Goal: Communication & Community: Answer question/provide support

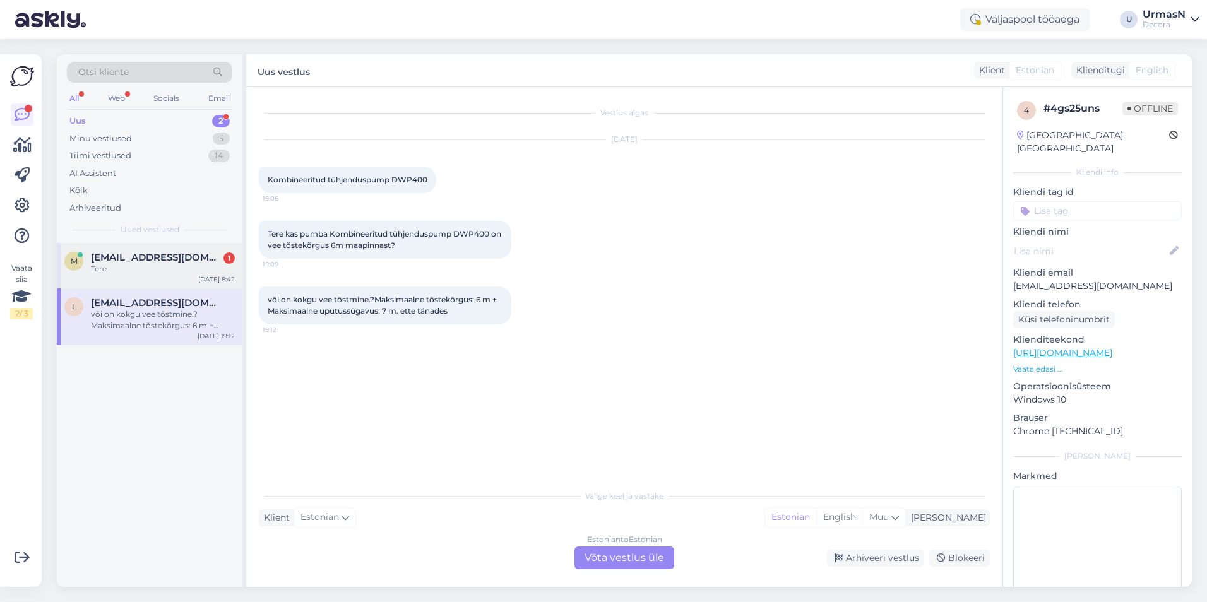
click at [160, 261] on span "[EMAIL_ADDRESS][DOMAIN_NAME]" at bounding box center [156, 257] width 131 height 11
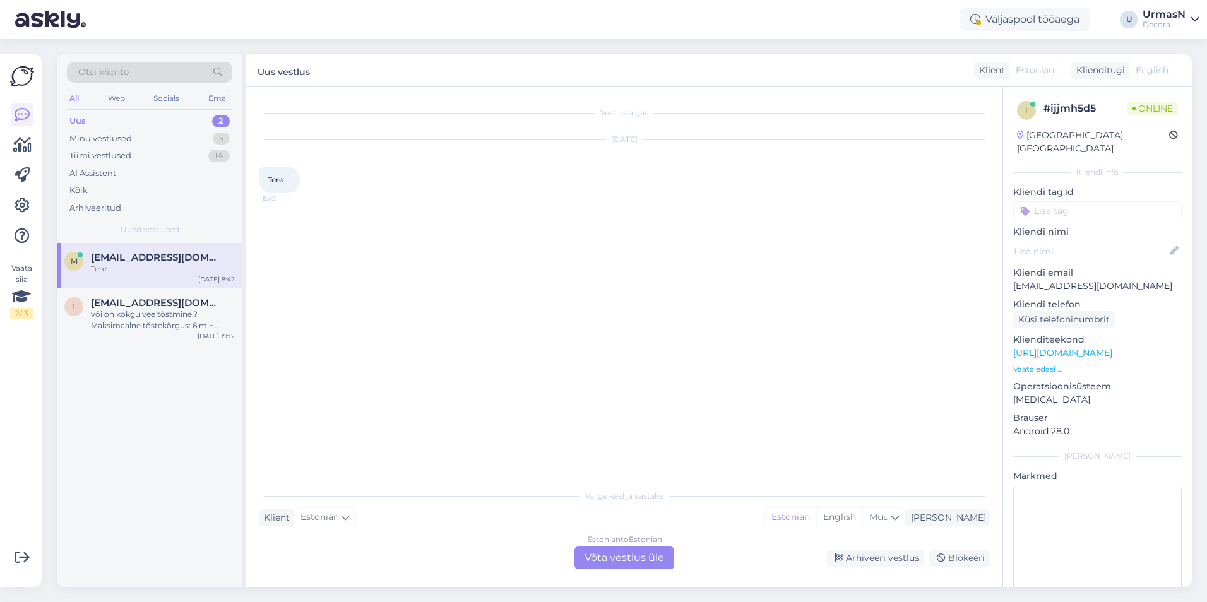
click at [646, 561] on div "Estonian to Estonian Võta vestlus üle" at bounding box center [624, 558] width 100 height 23
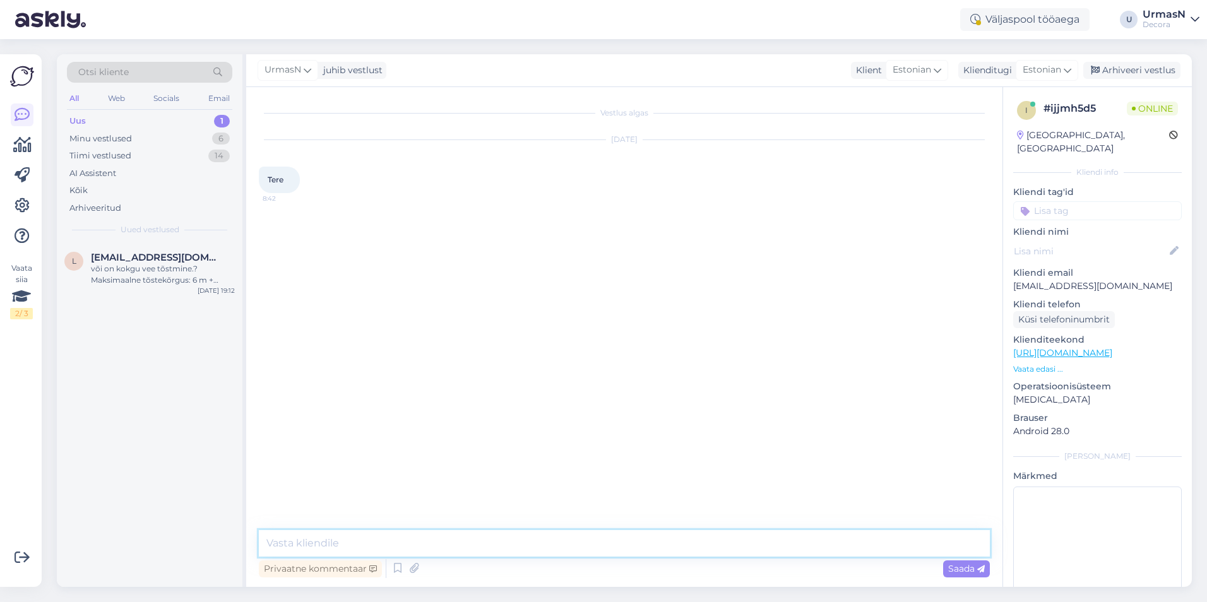
click at [336, 543] on textarea at bounding box center [624, 543] width 731 height 27
type textarea "Tere!"
click at [1038, 364] on p "Vaata edasi ..." at bounding box center [1097, 369] width 169 height 11
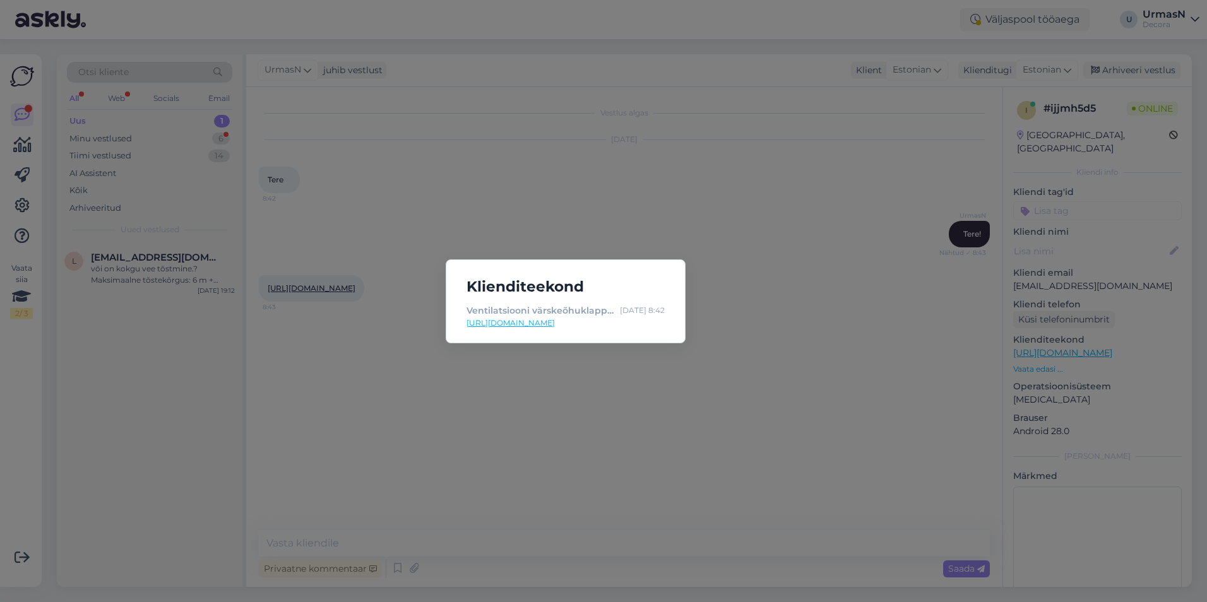
click at [760, 353] on div "Klienditeekond Ventilatsiooni värskeõhuklapp SMK2-100dB Ø100mm mürasummutiga, m…" at bounding box center [603, 301] width 1207 height 602
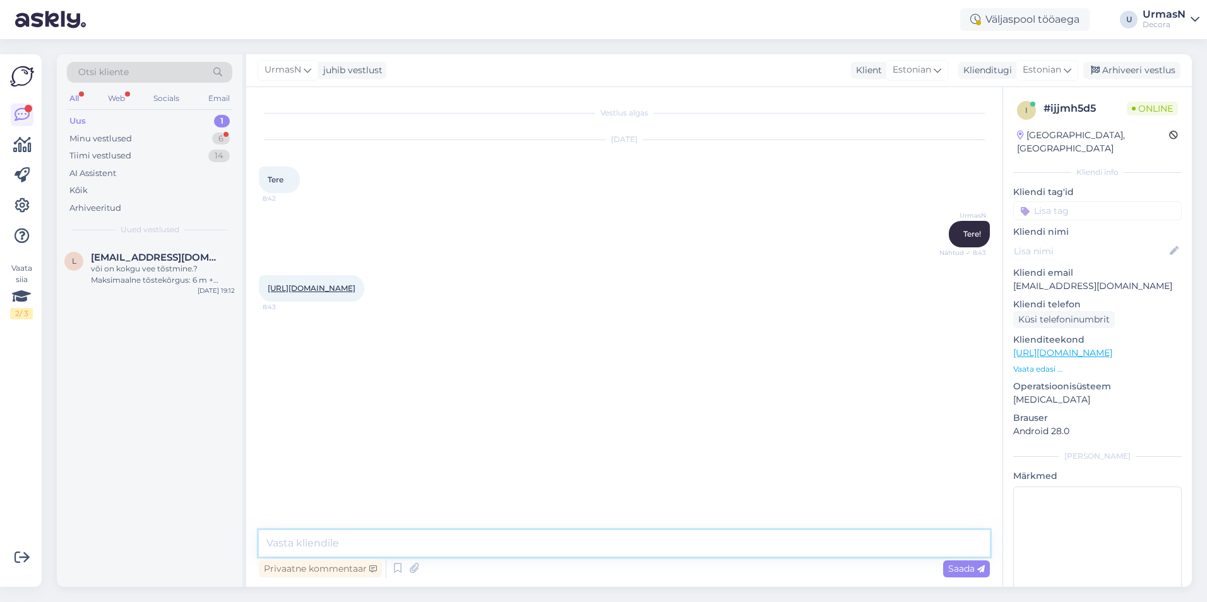
click at [335, 538] on textarea at bounding box center [624, 543] width 731 height 27
click at [407, 530] on textarea at bounding box center [624, 543] width 731 height 27
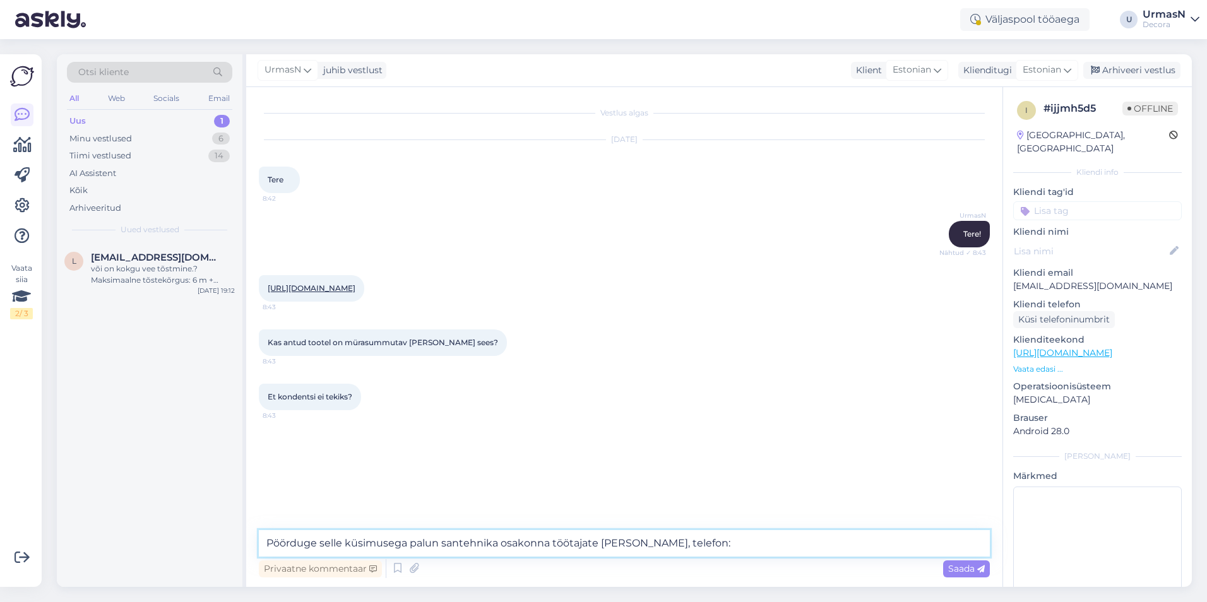
paste textarea "5307 1288"
type textarea "Pöörduge selle küsimusega palun santehnika osakonna töötajate [PERSON_NAME], te…"
click at [959, 567] on span "Saada" at bounding box center [966, 568] width 37 height 11
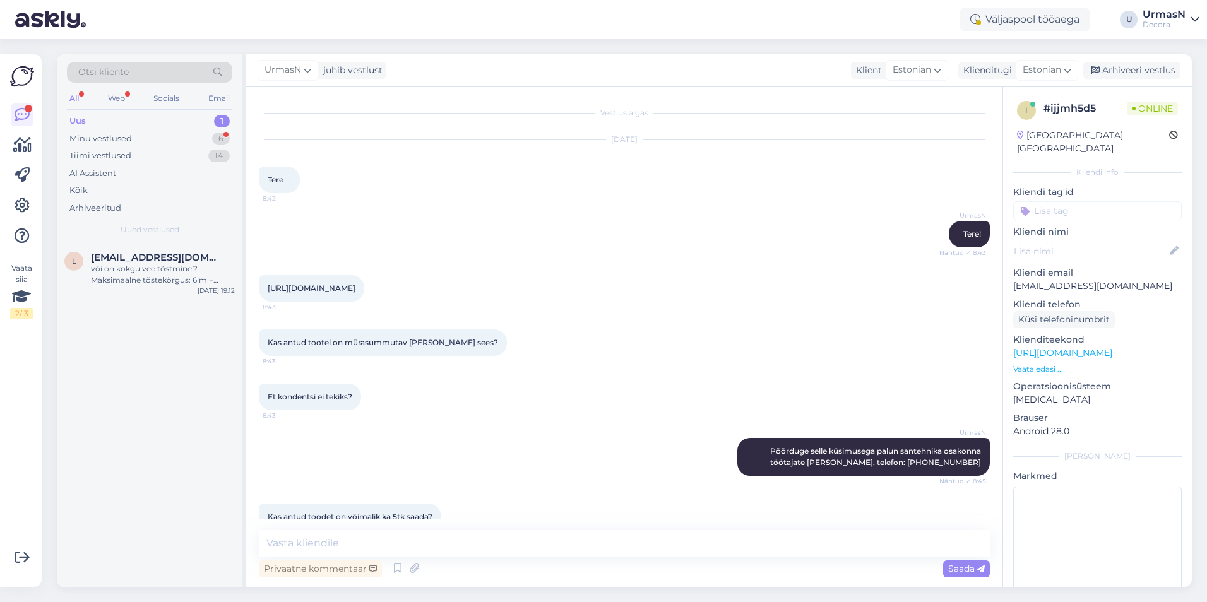
scroll to position [37, 0]
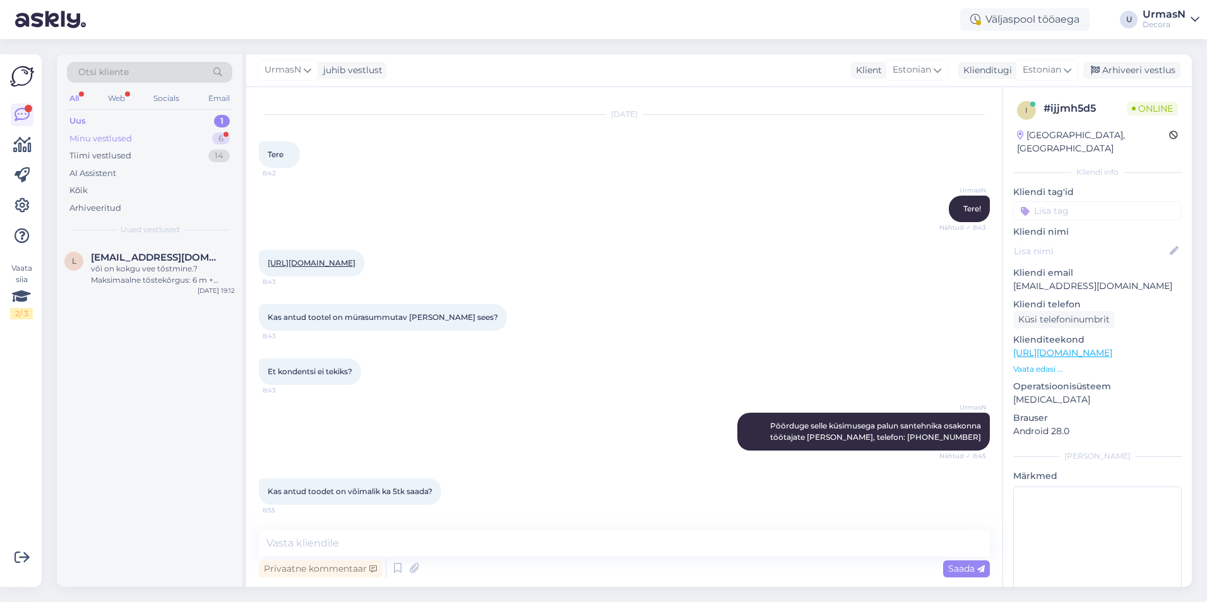
click at [115, 136] on div "Minu vestlused" at bounding box center [100, 139] width 62 height 13
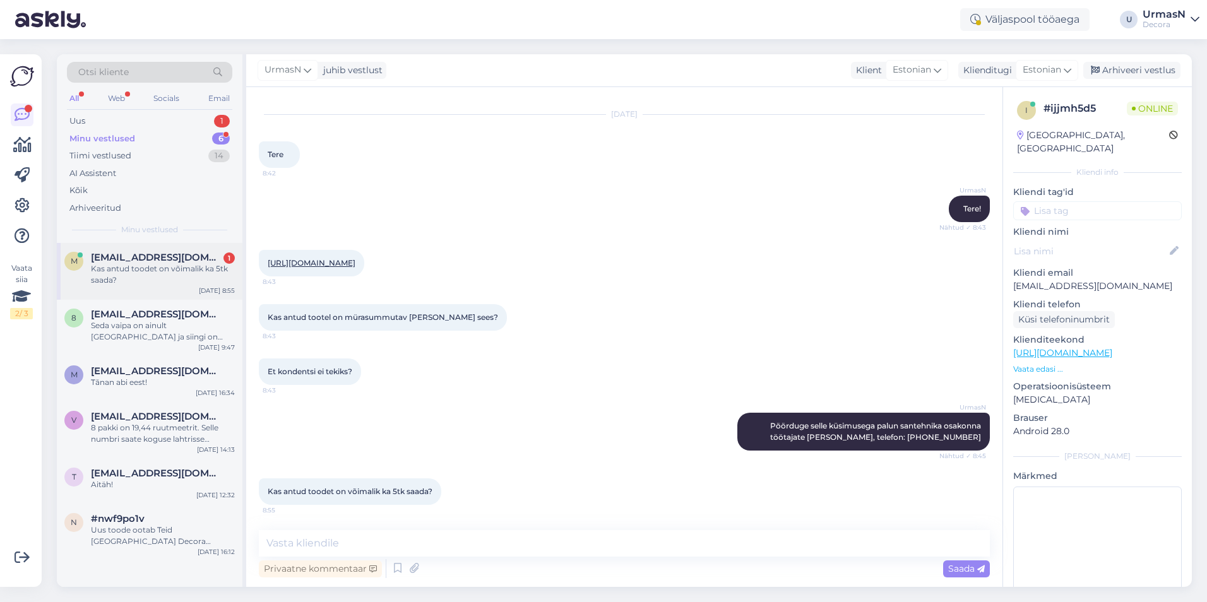
click at [121, 268] on div "Kas antud toodet on võimalik ka 5tk saada?" at bounding box center [163, 274] width 144 height 23
click at [321, 540] on textarea at bounding box center [624, 543] width 731 height 27
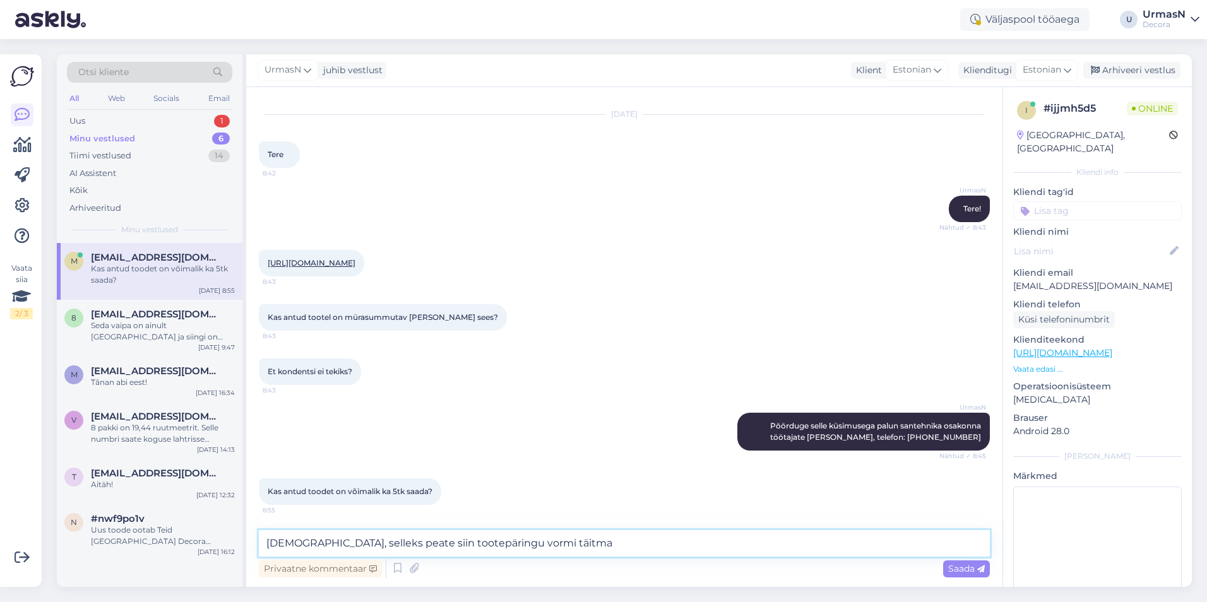
paste textarea "[URL][DOMAIN_NAME]"
type textarea "Jah, selleks peate siin tootepäringu vormi täitma [URL][DOMAIN_NAME]"
click at [970, 571] on span "Saada" at bounding box center [966, 568] width 37 height 11
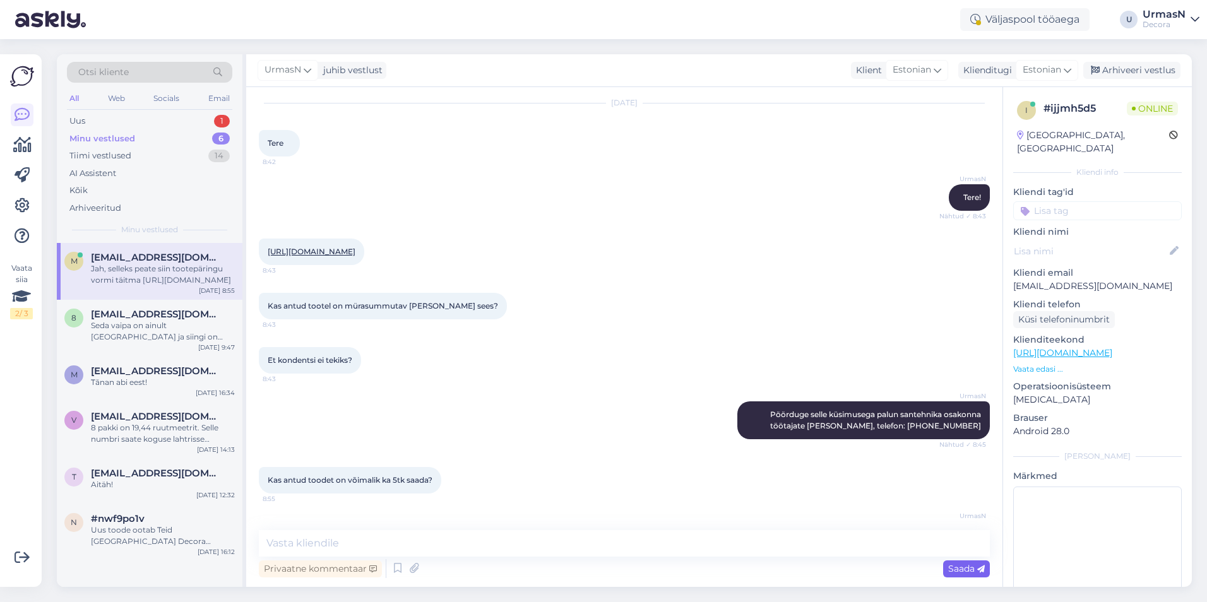
scroll to position [102, 0]
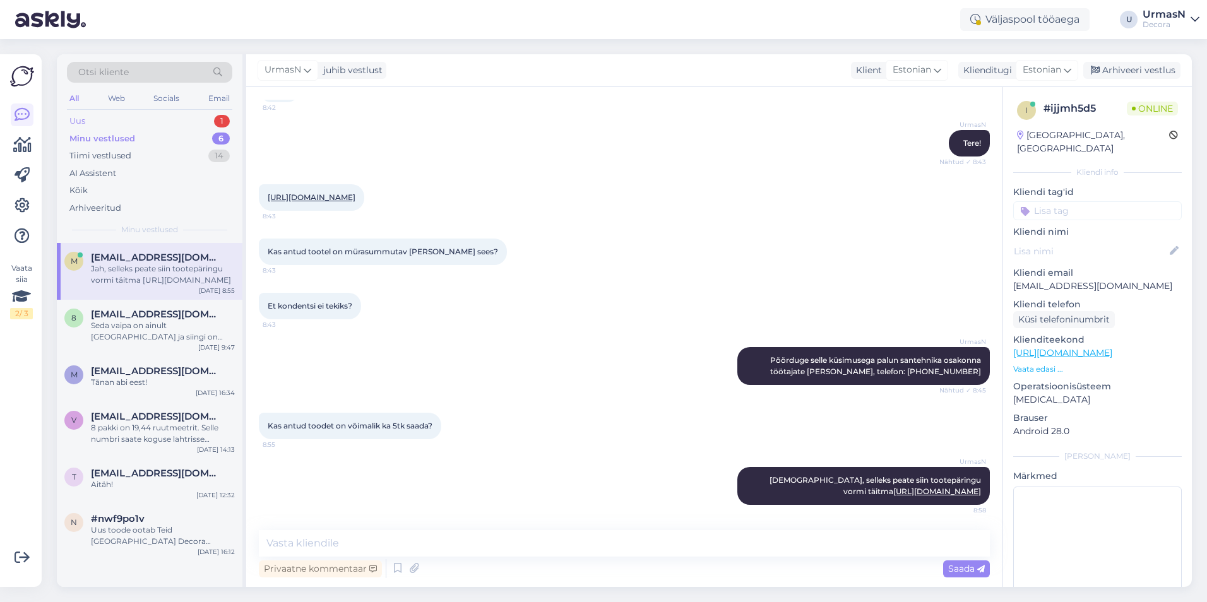
click at [95, 122] on div "Uus 1" at bounding box center [149, 121] width 165 height 18
